Goal: Transaction & Acquisition: Purchase product/service

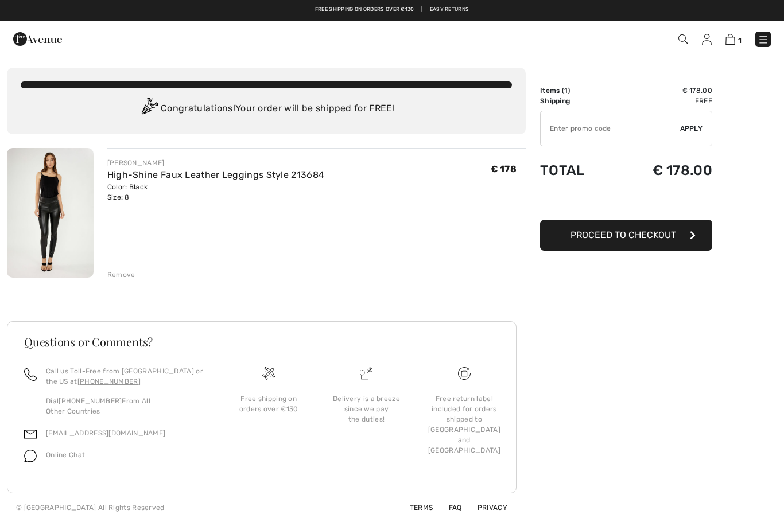
scroll to position [39, 0]
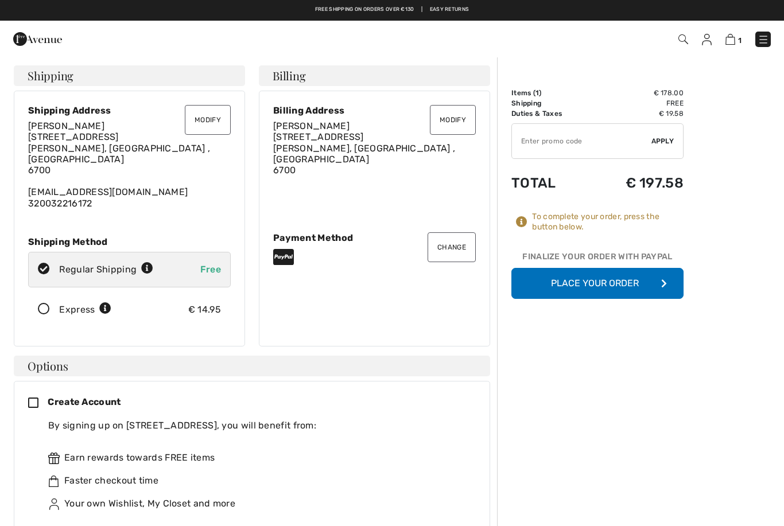
click at [42, 304] on icon at bounding box center [44, 310] width 30 height 12
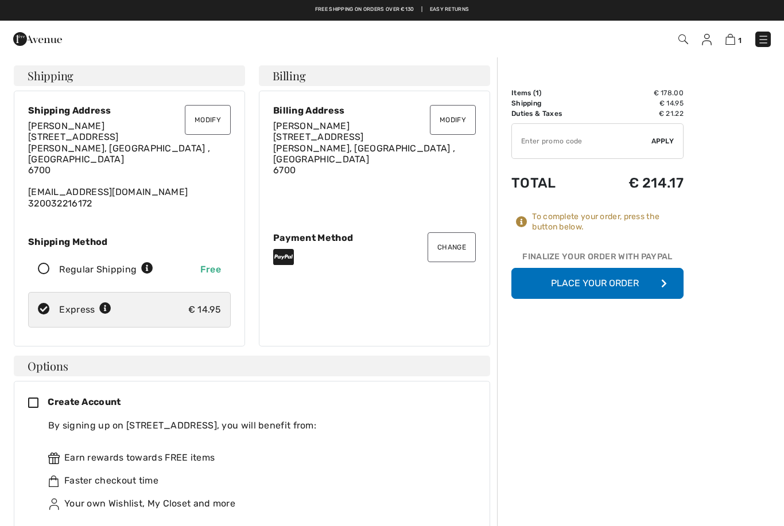
click at [46, 304] on icon at bounding box center [44, 310] width 30 height 12
click at [46, 263] on icon at bounding box center [44, 269] width 30 height 12
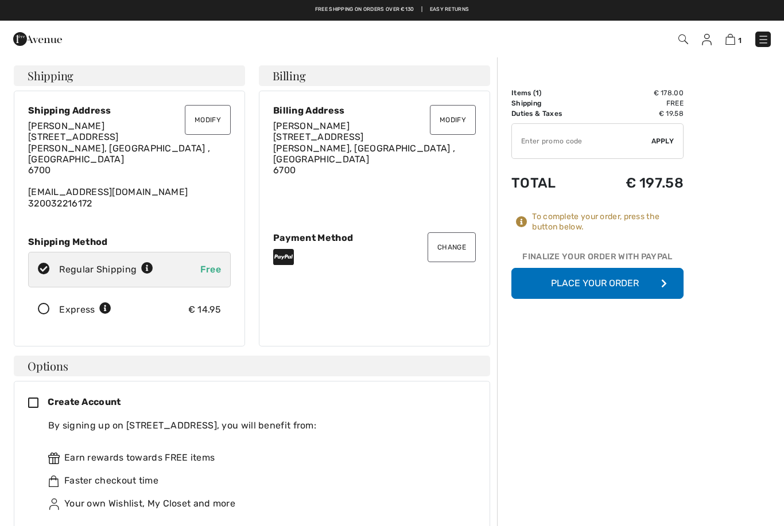
click at [152, 263] on icon at bounding box center [147, 269] width 12 height 12
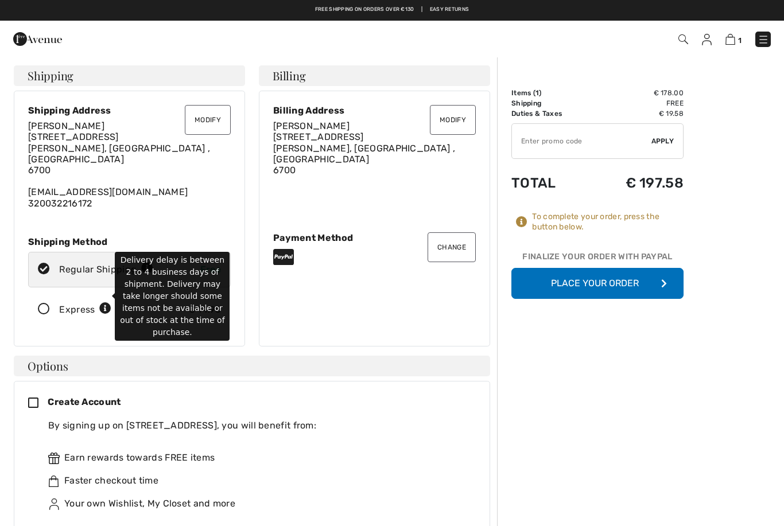
click at [99, 303] on icon at bounding box center [105, 309] width 12 height 12
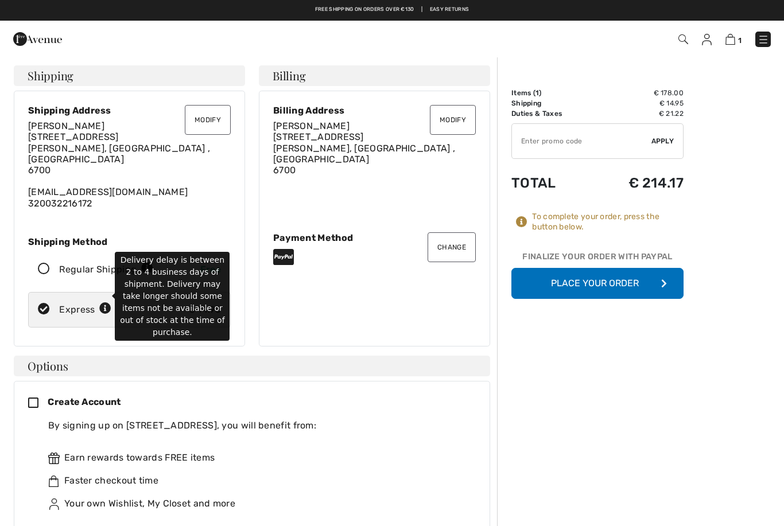
click at [589, 279] on button "Place Your Order" at bounding box center [597, 283] width 172 height 31
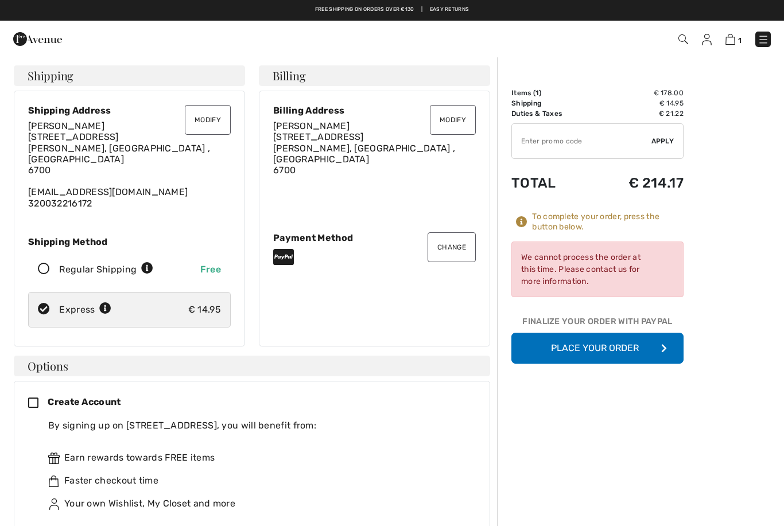
click at [600, 347] on button "Place Your Order" at bounding box center [597, 348] width 172 height 31
click at [45, 263] on icon at bounding box center [44, 269] width 30 height 12
radio input "true"
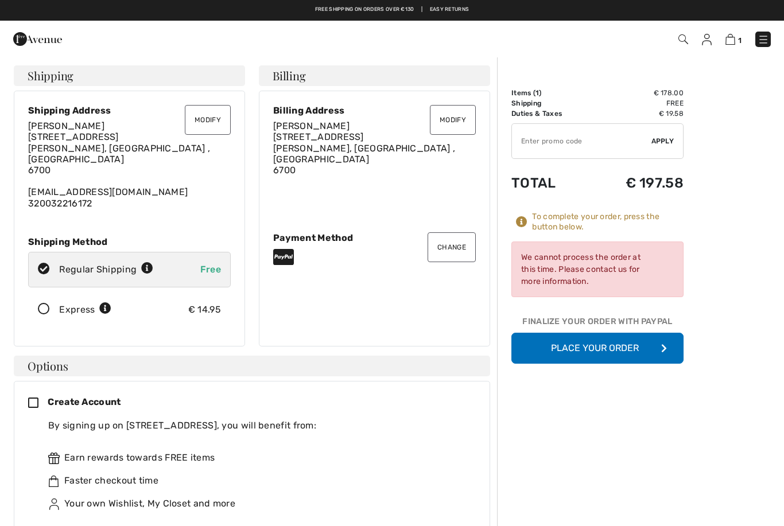
click at [602, 350] on button "Place Your Order" at bounding box center [597, 348] width 172 height 31
